Goal: Task Accomplishment & Management: Use online tool/utility

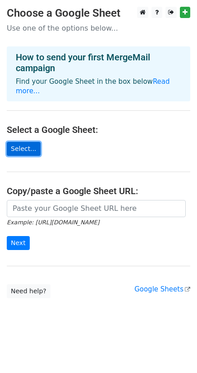
click at [27, 148] on link "Select..." at bounding box center [24, 149] width 34 height 14
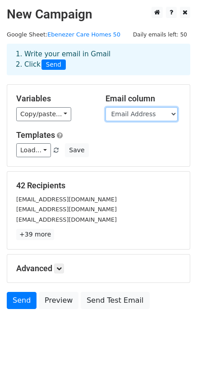
click at [170, 121] on select "First Name Last Name Email Address" at bounding box center [141, 114] width 72 height 14
select select "First Name"
click at [105, 120] on select "First Name Last Name Email Address" at bounding box center [141, 114] width 72 height 14
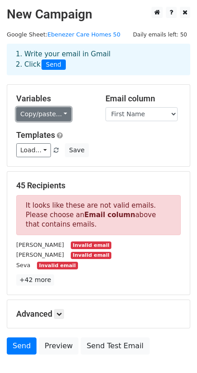
click at [64, 121] on link "Copy/paste..." at bounding box center [43, 114] width 55 height 14
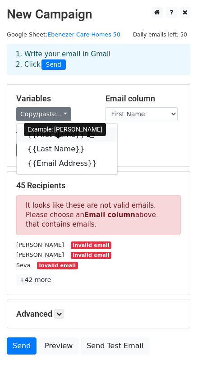
click at [55, 142] on link "{{First Name}}" at bounding box center [67, 135] width 100 height 14
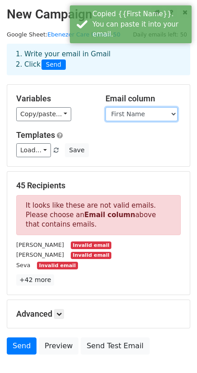
click at [155, 121] on select "First Name Last Name Email Address" at bounding box center [141, 114] width 72 height 14
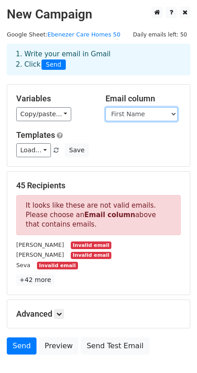
click at [155, 121] on select "First Name Last Name Email Address" at bounding box center [141, 114] width 72 height 14
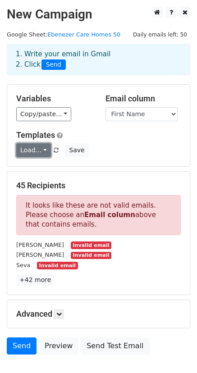
click at [41, 157] on link "Load..." at bounding box center [33, 150] width 35 height 14
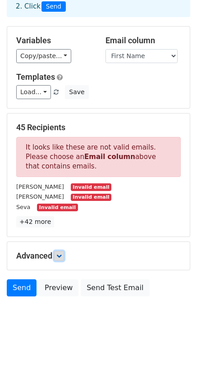
click at [62, 256] on icon at bounding box center [58, 255] width 5 height 5
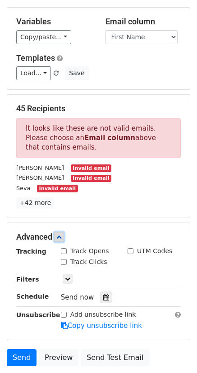
scroll to position [171, 0]
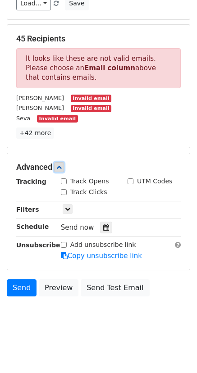
click at [63, 166] on link at bounding box center [59, 167] width 10 height 10
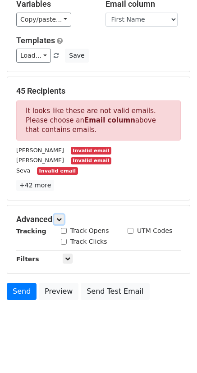
scroll to position [77, 0]
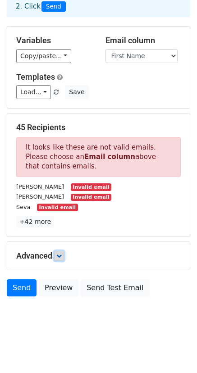
click at [62, 254] on icon at bounding box center [58, 255] width 5 height 5
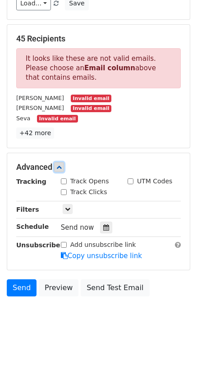
scroll to position [171, 0]
click at [68, 210] on link at bounding box center [68, 209] width 10 height 10
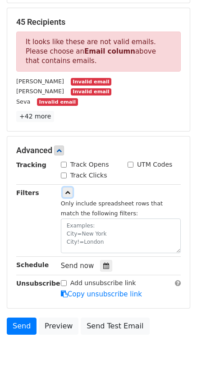
scroll to position [152, 0]
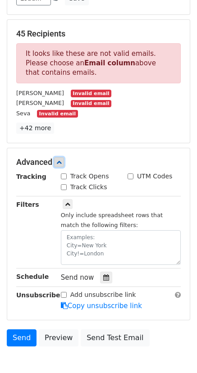
click at [60, 165] on icon at bounding box center [58, 162] width 5 height 5
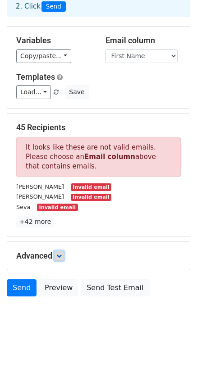
scroll to position [2, 0]
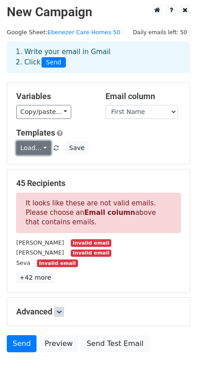
click at [25, 155] on link "Load..." at bounding box center [33, 148] width 35 height 14
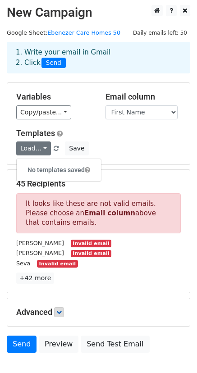
scroll to position [0, 0]
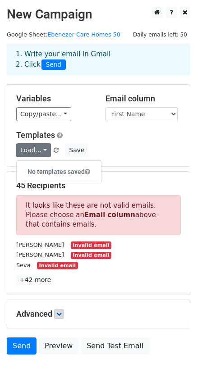
click at [84, 219] on strong "Email column" at bounding box center [109, 215] width 51 height 8
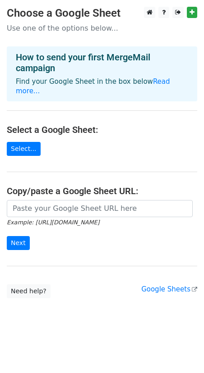
click at [162, 103] on main "Choose a Google Sheet Use one of the options below... How to send your first Me…" at bounding box center [102, 153] width 204 height 292
click at [130, 111] on main "Choose a Google Sheet Use one of the options below... How to send your first Me…" at bounding box center [102, 153] width 204 height 292
click at [20, 142] on link "Select..." at bounding box center [24, 149] width 34 height 14
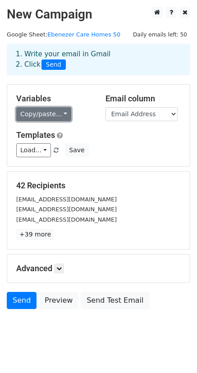
click at [57, 121] on link "Copy/paste..." at bounding box center [43, 114] width 55 height 14
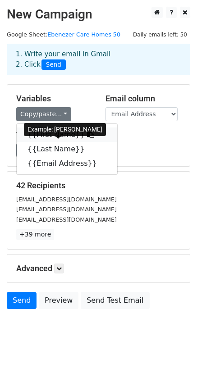
click at [56, 142] on link "{{First Name}}" at bounding box center [67, 135] width 100 height 14
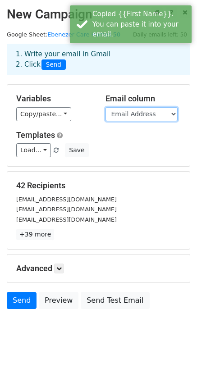
click at [143, 121] on select "First Name Last Name Email Address" at bounding box center [141, 114] width 72 height 14
select select "First Name"
click at [105, 120] on select "First Name Last Name Email Address" at bounding box center [141, 114] width 72 height 14
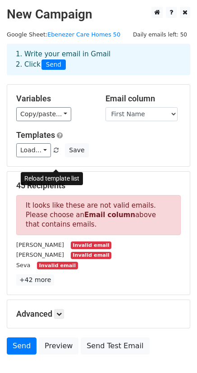
click at [56, 154] on span at bounding box center [56, 151] width 5 height 6
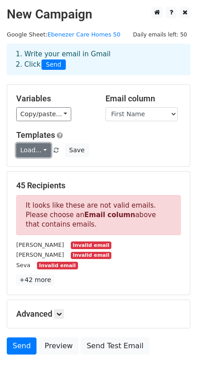
click at [41, 157] on link "Load..." at bounding box center [33, 150] width 35 height 14
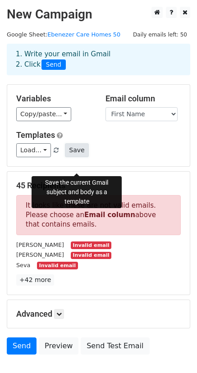
click at [85, 157] on button "Save" at bounding box center [76, 150] width 23 height 14
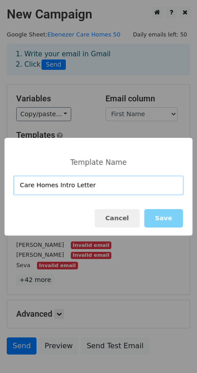
type input "Care Homes Intro Letter"
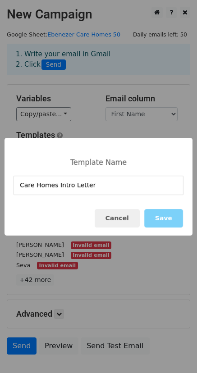
click at [157, 209] on div "Cancel Save" at bounding box center [99, 218] width 188 height 35
click at [159, 216] on button "Save" at bounding box center [163, 218] width 39 height 18
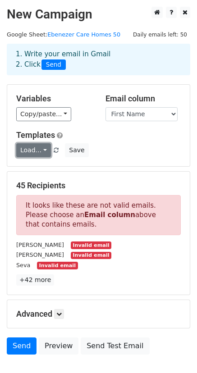
click at [30, 157] on link "Load..." at bounding box center [33, 150] width 35 height 14
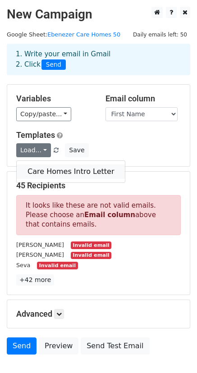
click at [39, 179] on link "Care Homes Intro Letter" at bounding box center [71, 171] width 108 height 14
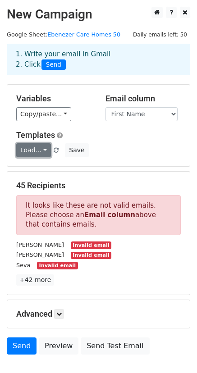
click at [44, 157] on link "Load..." at bounding box center [33, 150] width 35 height 14
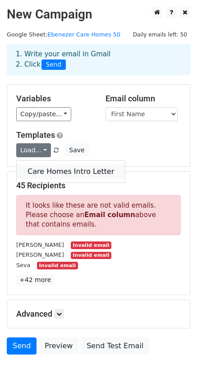
click at [45, 179] on link "Care Homes Intro Letter" at bounding box center [71, 171] width 108 height 14
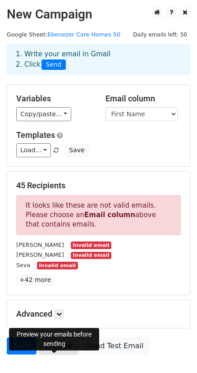
click at [65, 355] on link "Preview" at bounding box center [59, 346] width 40 height 17
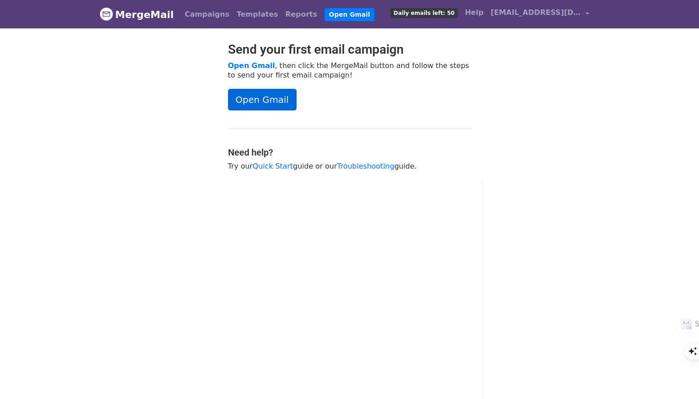
click at [249, 106] on link "Open Gmail" at bounding box center [262, 100] width 68 height 22
click at [231, 4] on div "Campaigns Templates Reports Open Gmail Daily emails left: 50 Help info@ebenezer…" at bounding box center [385, 14] width 416 height 21
click at [235, 11] on link "Templates" at bounding box center [257, 14] width 49 height 18
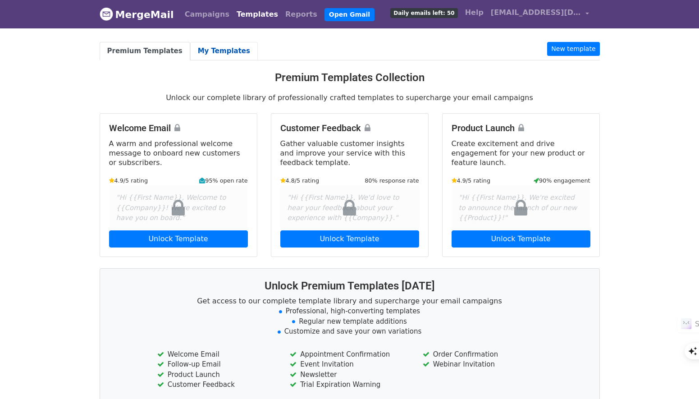
click at [230, 47] on link "My Templates" at bounding box center [224, 51] width 68 height 18
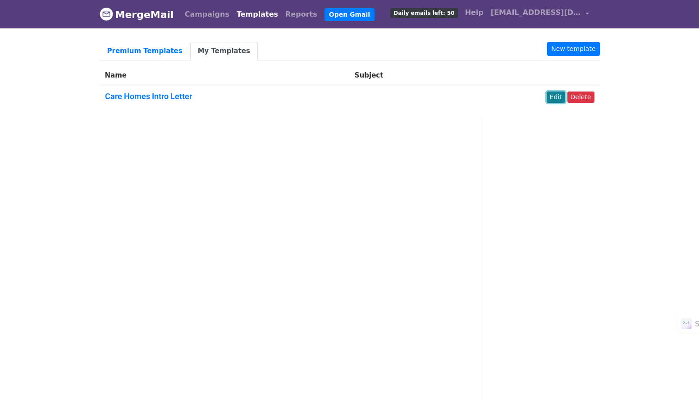
click at [561, 98] on link "Edit" at bounding box center [556, 96] width 18 height 11
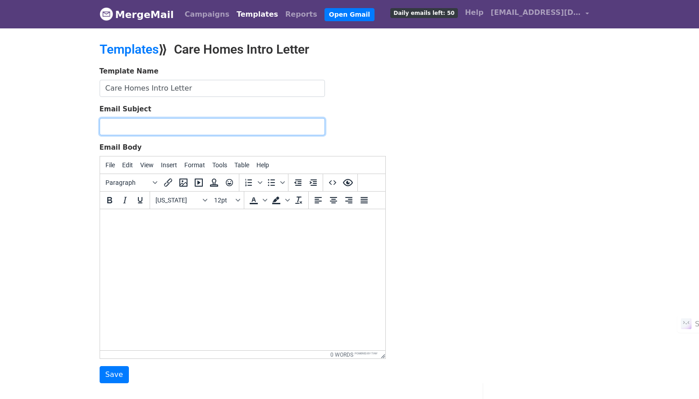
click at [214, 126] on input "Email Subject" at bounding box center [212, 126] width 225 height 17
paste input "Professional Care & Staffing Solutions for Your Care Home"
type input "Professional Care & Staffing Solutions for Your Care Home"
click at [219, 233] on html at bounding box center [242, 221] width 285 height 24
paste body
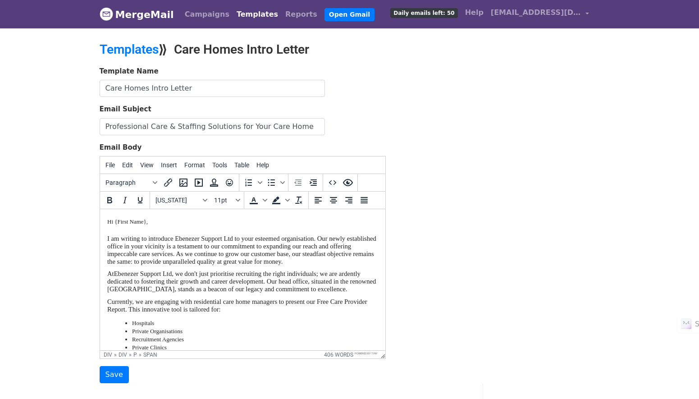
click at [113, 381] on input "Save" at bounding box center [114, 374] width 29 height 17
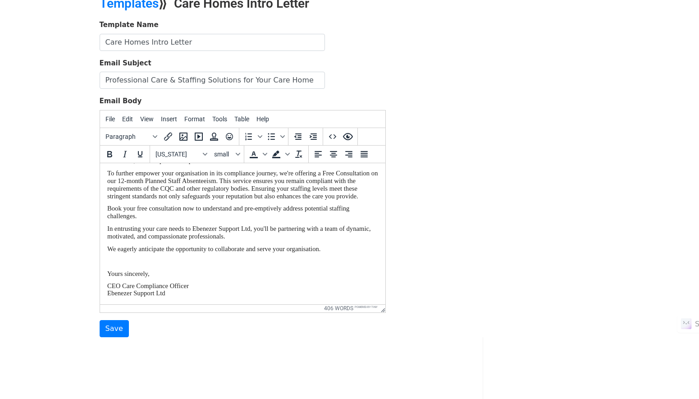
scroll to position [375, 0]
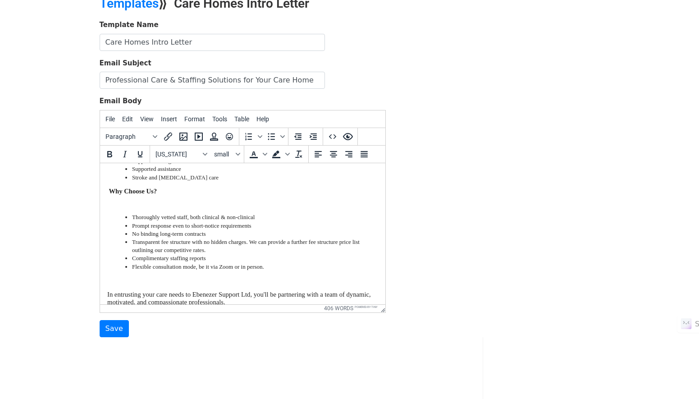
click at [160, 289] on div "I am writing to introduce Ebenezer Support Ltd to your esteemed organisation. O…" at bounding box center [242, 126] width 271 height 626
click at [153, 207] on p at bounding box center [242, 203] width 271 height 8
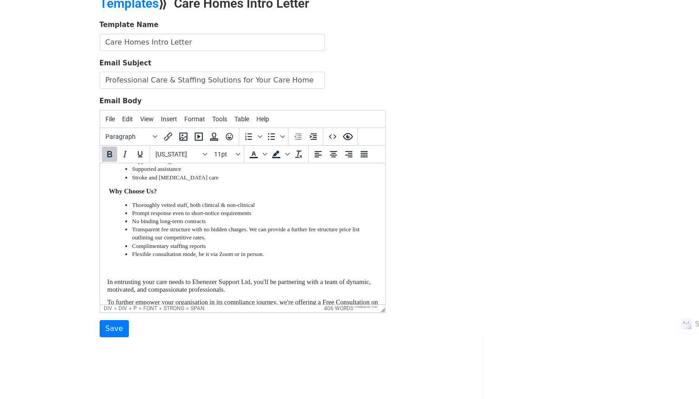
scroll to position [301, 0]
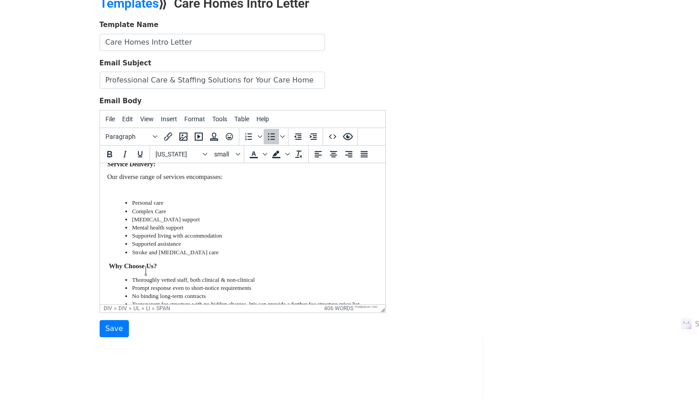
click at [146, 259] on div "I am writing to introduce Ebenezer Support Ltd to your esteemed organisation. O…" at bounding box center [242, 194] width 271 height 613
click at [142, 192] on p at bounding box center [242, 189] width 271 height 8
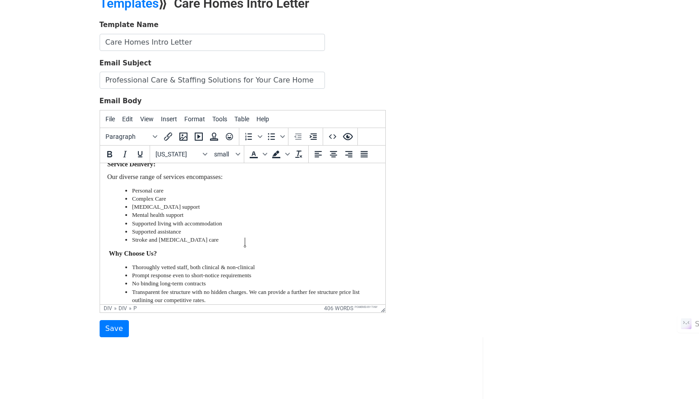
click at [139, 154] on p at bounding box center [242, 150] width 271 height 8
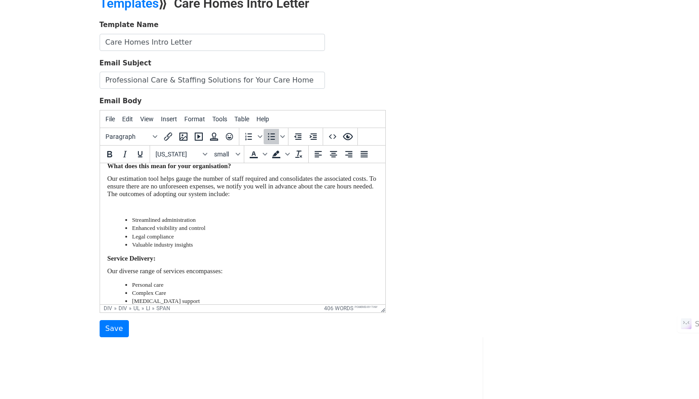
scroll to position [225, 0]
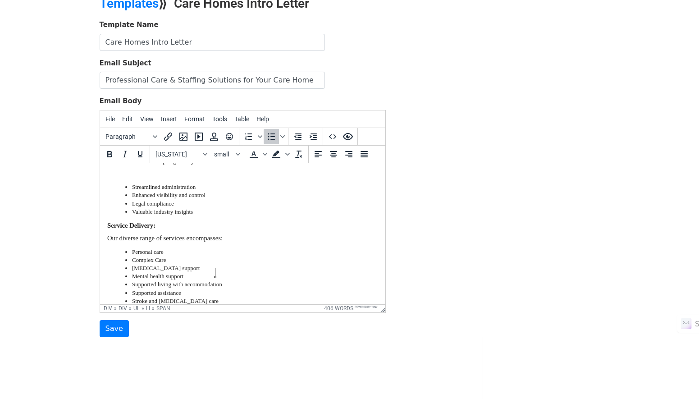
click at [126, 177] on p at bounding box center [242, 173] width 271 height 8
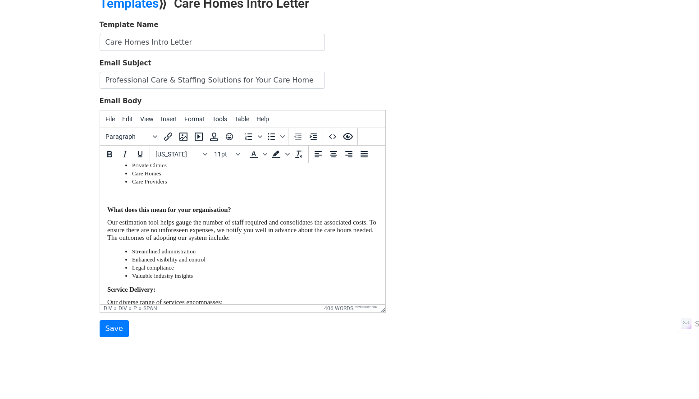
scroll to position [150, 0]
click at [111, 198] on p at bounding box center [242, 194] width 271 height 8
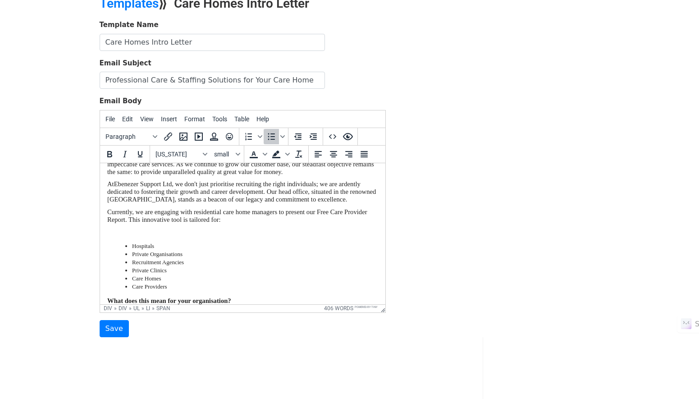
scroll to position [75, 0]
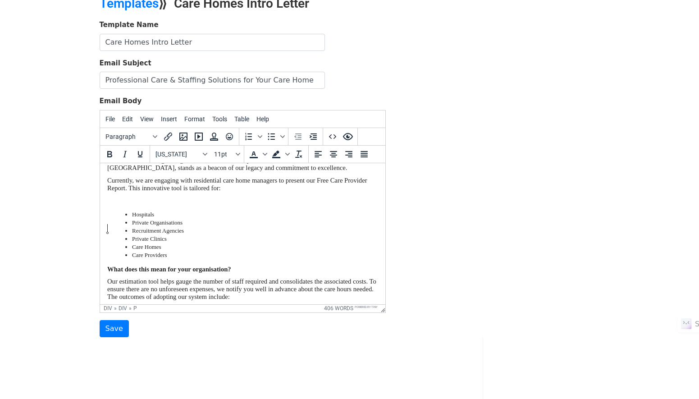
click at [130, 204] on p at bounding box center [242, 200] width 271 height 8
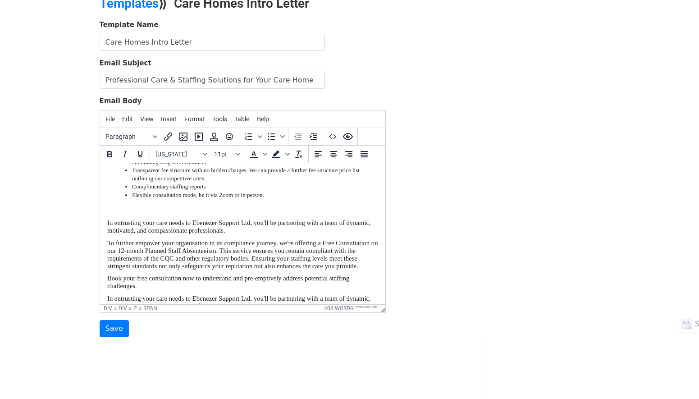
scroll to position [451, 0]
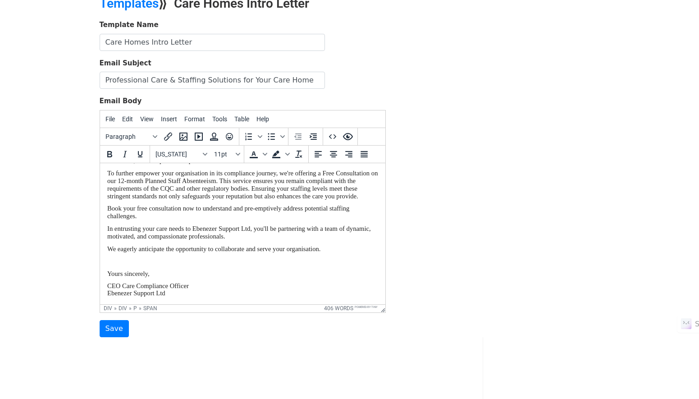
click at [134, 143] on p at bounding box center [242, 139] width 271 height 8
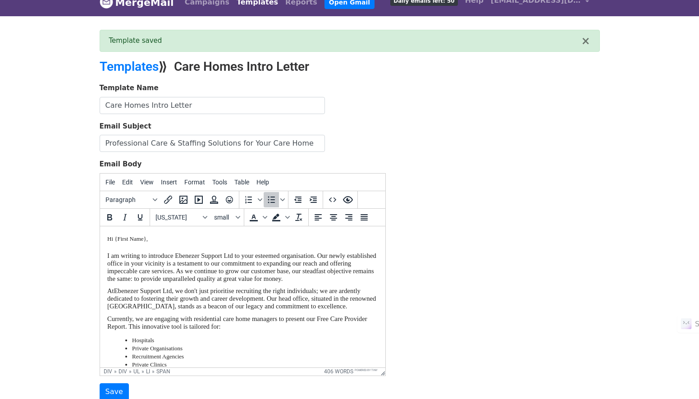
scroll to position [0, 0]
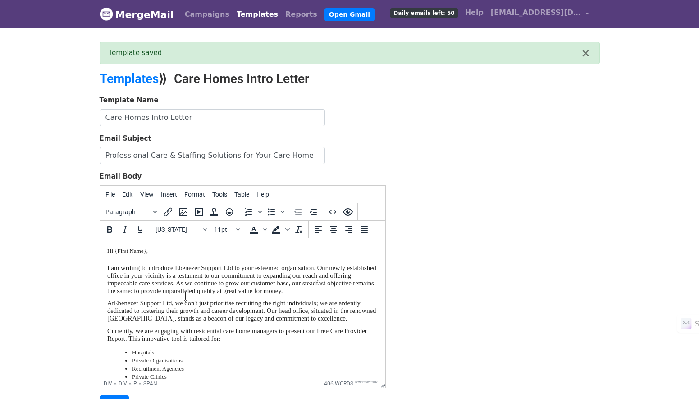
click at [185, 294] on span "I am writing to introduce Ebenezer Support Ltd to your esteemed organisation. O…" at bounding box center [241, 279] width 269 height 30
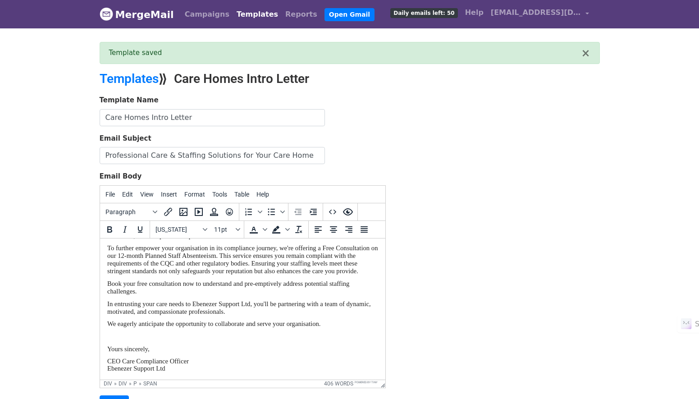
scroll to position [90, 0]
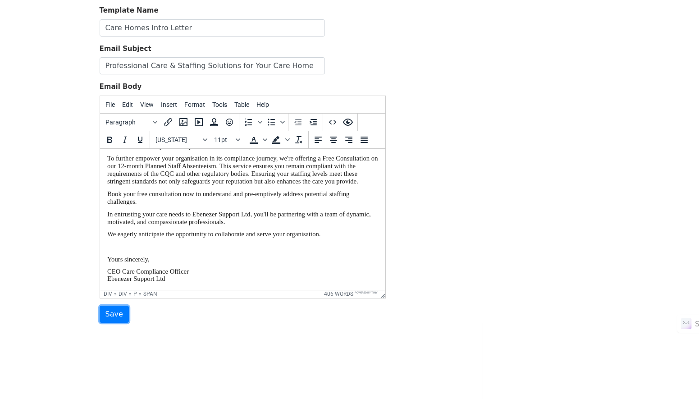
click at [115, 319] on input "Save" at bounding box center [114, 314] width 29 height 17
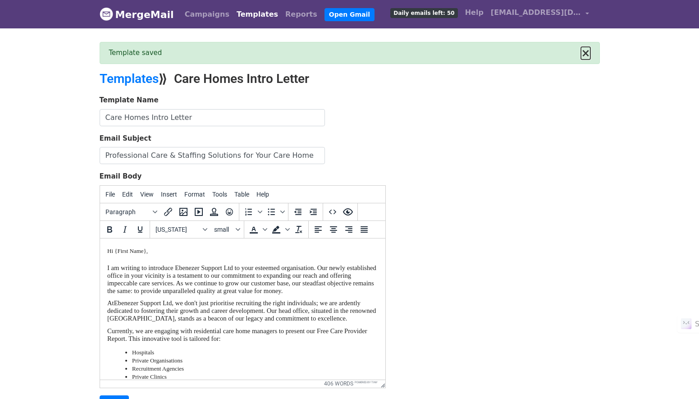
click at [586, 51] on button "×" at bounding box center [585, 53] width 9 height 11
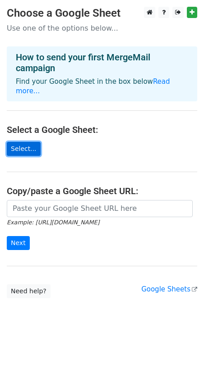
click at [23, 143] on link "Select..." at bounding box center [24, 149] width 34 height 14
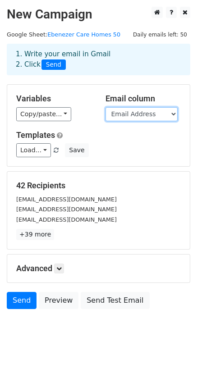
click at [146, 121] on select "First Name Last Name Email Address" at bounding box center [141, 114] width 72 height 14
select select "First Name"
click at [105, 120] on select "First Name Last Name Email Address" at bounding box center [141, 114] width 72 height 14
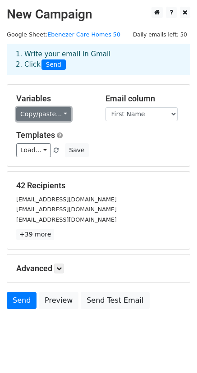
click at [55, 121] on link "Copy/paste..." at bounding box center [43, 114] width 55 height 14
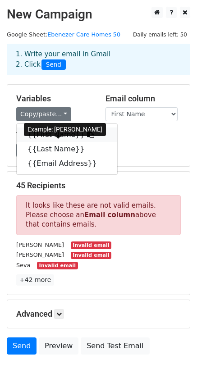
click at [44, 142] on link "{{First Name}}" at bounding box center [67, 135] width 100 height 14
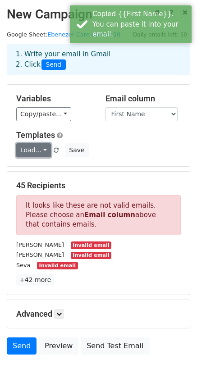
click at [37, 157] on link "Load..." at bounding box center [33, 150] width 35 height 14
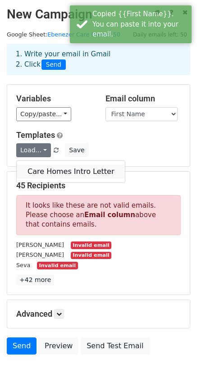
click at [40, 179] on link "Care Homes Intro Letter" at bounding box center [71, 171] width 108 height 14
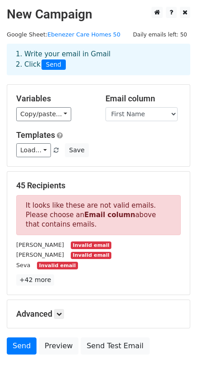
scroll to position [75, 0]
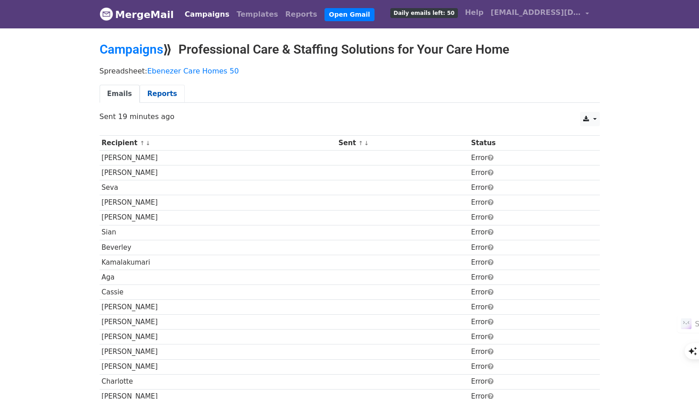
click at [160, 93] on link "Reports" at bounding box center [162, 94] width 45 height 18
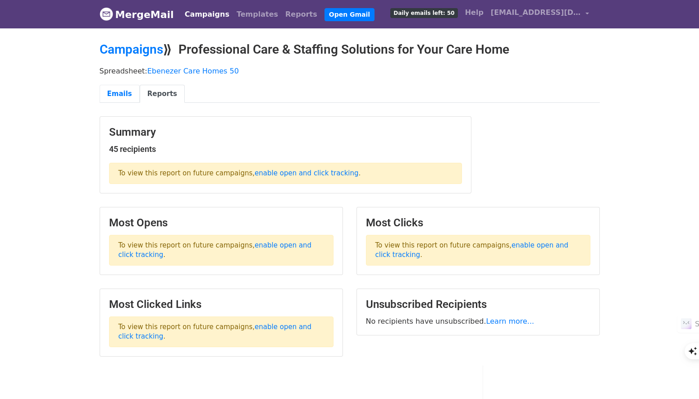
click at [123, 93] on link "Emails" at bounding box center [120, 94] width 40 height 18
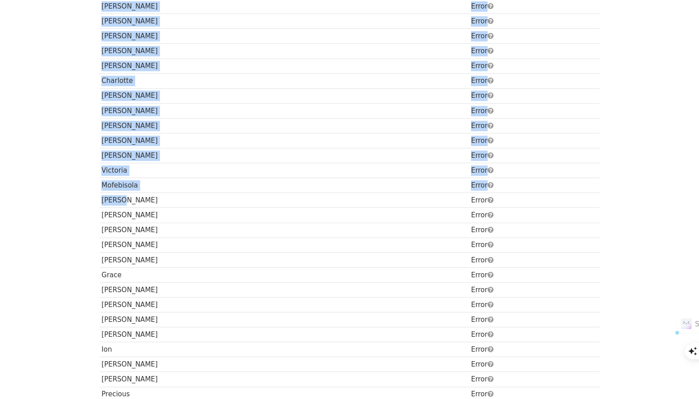
scroll to position [536, 0]
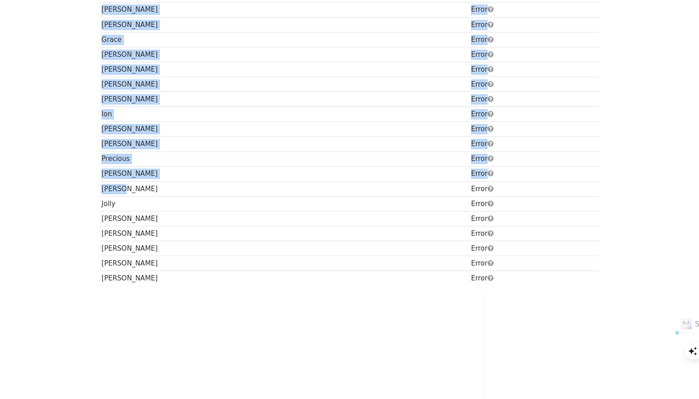
drag, startPoint x: 104, startPoint y: 158, endPoint x: 122, endPoint y: 199, distance: 44.6
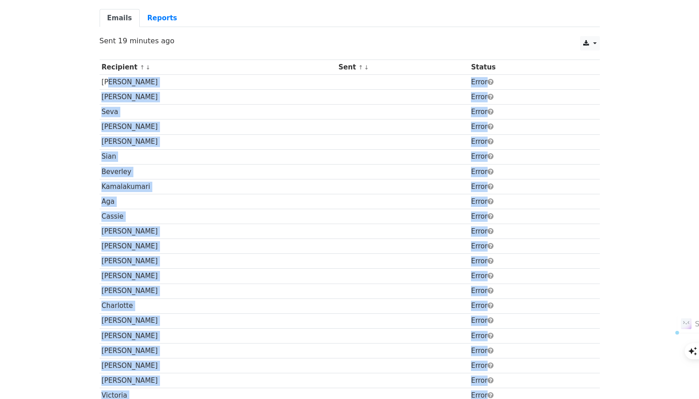
scroll to position [0, 0]
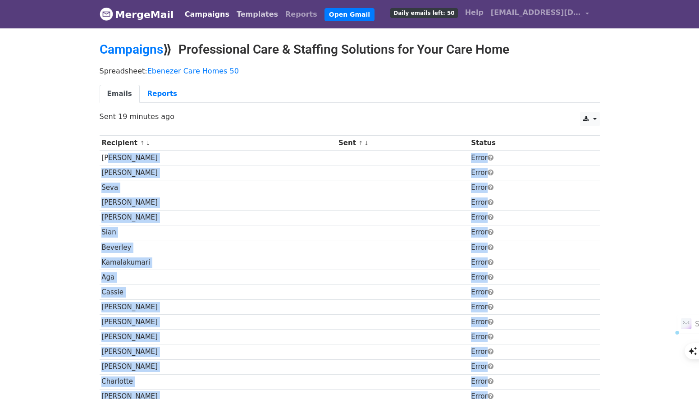
click at [245, 13] on link "Templates" at bounding box center [257, 14] width 49 height 18
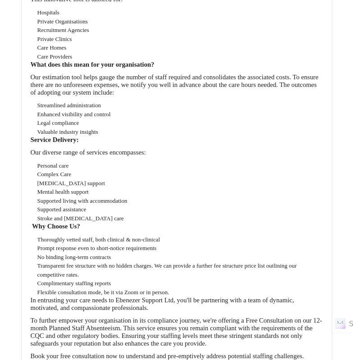
scroll to position [1577, 0]
